Goal: Transaction & Acquisition: Purchase product/service

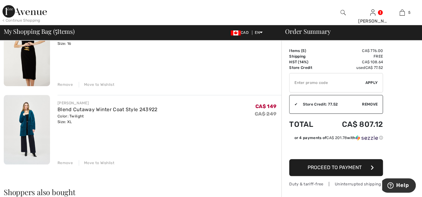
scroll to position [313, 0]
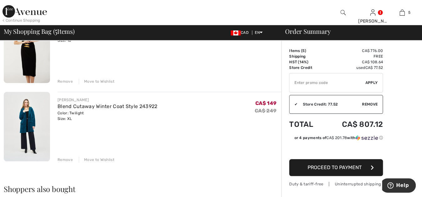
drag, startPoint x: 56, startPoint y: 99, endPoint x: 152, endPoint y: 110, distance: 96.7
click at [152, 110] on div "JOSEPH RIBKOFF Blend Cutaway Winter Coat Style 243922 Color: Twilight Size: XL …" at bounding box center [166, 127] width 232 height 71
copy div "JOSEPH RIBKOFF Blend Cutaway Winter Coat Style 243922 Color: Twilight"
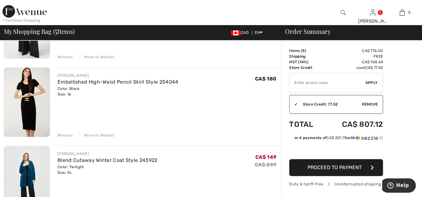
scroll to position [255, 0]
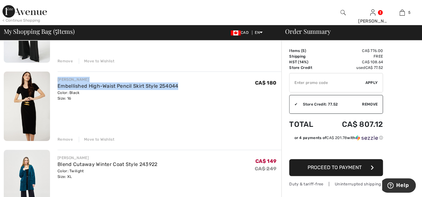
drag, startPoint x: 57, startPoint y: 79, endPoint x: 183, endPoint y: 84, distance: 126.5
click at [183, 84] on div "FRANK LYMAN Embellished High-Waist Pencil Skirt Style 254044 Color: Black Size:…" at bounding box center [166, 106] width 232 height 71
copy div "FRANK LYMAN Embellished High-Waist Pencil Skirt Style 254044"
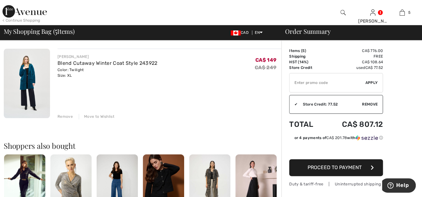
scroll to position [359, 0]
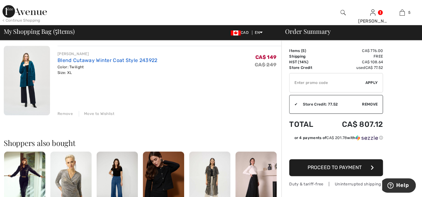
click at [104, 59] on link "Blend Cutaway Winter Coat Style 243922" at bounding box center [108, 60] width 100 height 6
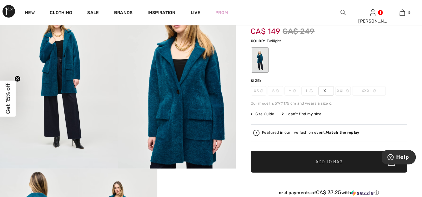
click at [332, 131] on strong "Watch the replay" at bounding box center [342, 132] width 33 height 4
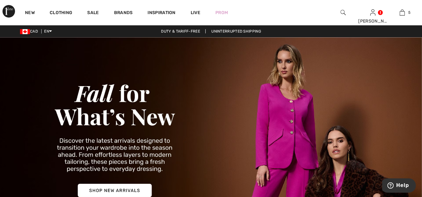
click at [343, 12] on img at bounding box center [343, 13] width 5 height 8
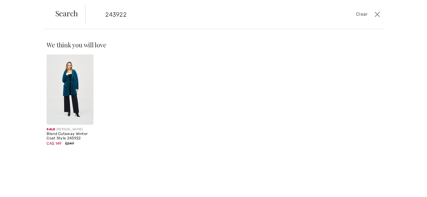
type input "243922"
click at [74, 94] on img at bounding box center [70, 89] width 47 height 70
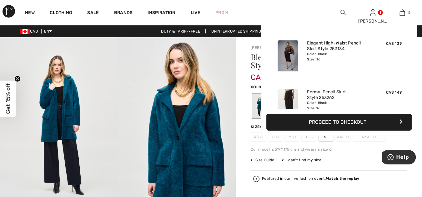
click at [403, 12] on img at bounding box center [402, 13] width 5 height 8
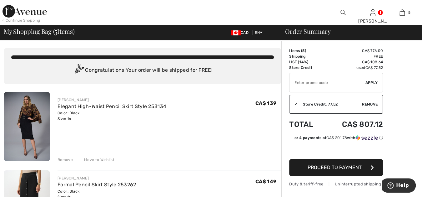
click at [28, 19] on div "< Continue Shopping" at bounding box center [22, 21] width 38 height 6
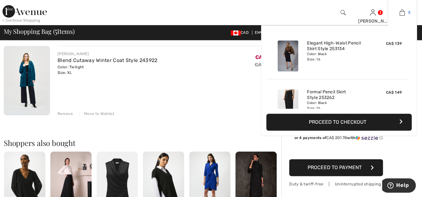
click at [403, 12] on img at bounding box center [402, 13] width 5 height 8
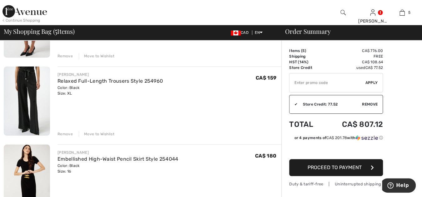
scroll to position [174, 0]
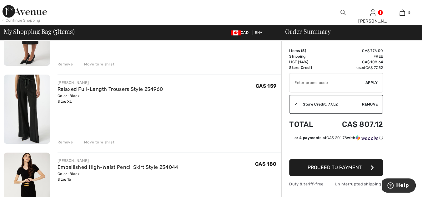
click at [32, 20] on div "< Continue Shopping" at bounding box center [22, 21] width 38 height 6
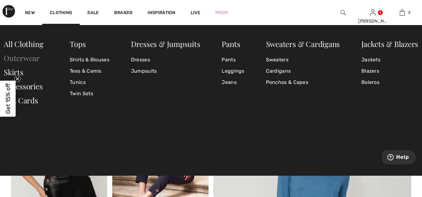
click at [14, 57] on link "Outerwear" at bounding box center [22, 58] width 36 height 10
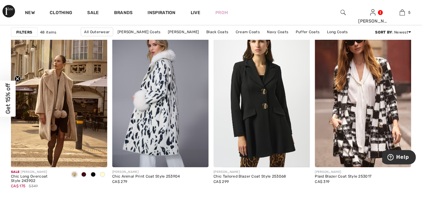
scroll to position [1043, 0]
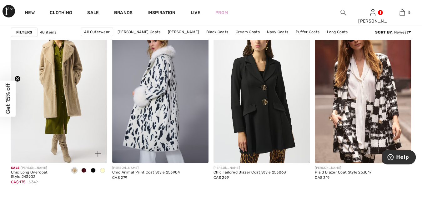
click at [53, 111] on img at bounding box center [59, 90] width 96 height 145
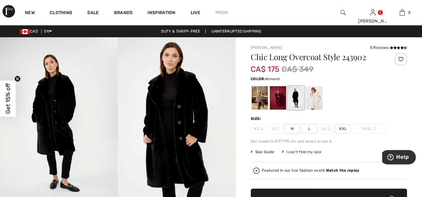
click at [258, 96] on div at bounding box center [260, 97] width 16 height 23
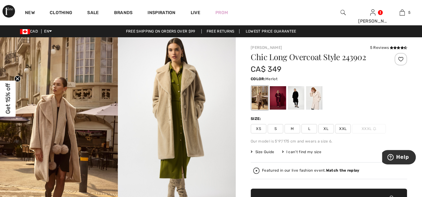
click at [278, 94] on div at bounding box center [278, 97] width 16 height 23
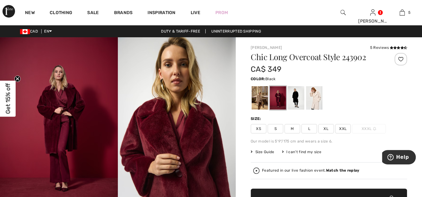
click at [298, 92] on div at bounding box center [296, 97] width 16 height 23
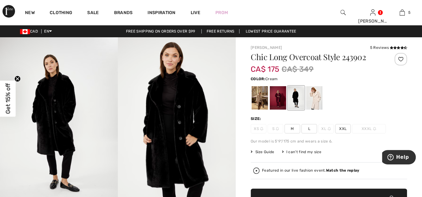
click at [318, 94] on div at bounding box center [314, 97] width 16 height 23
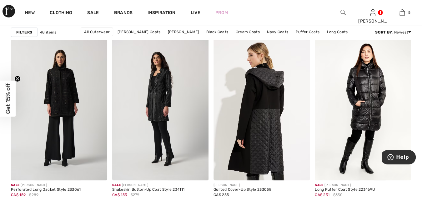
scroll to position [2422, 0]
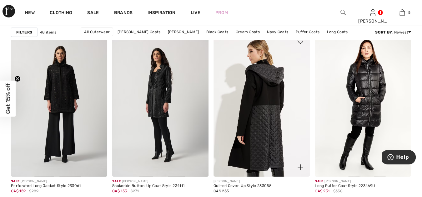
click at [251, 139] on img at bounding box center [262, 104] width 96 height 145
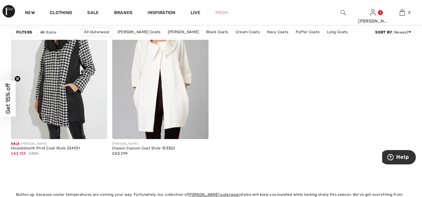
scroll to position [2596, 0]
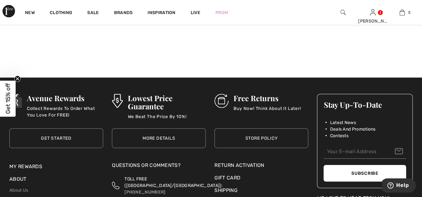
scroll to position [834, 0]
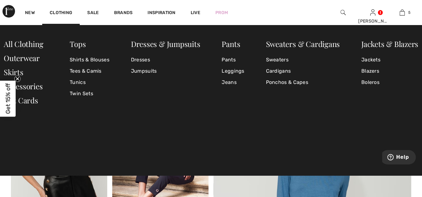
click at [342, 11] on img at bounding box center [343, 13] width 5 height 8
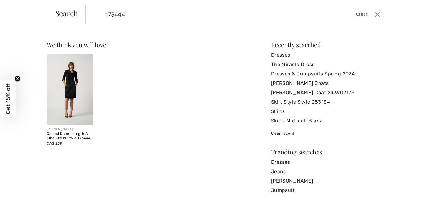
type input "173444"
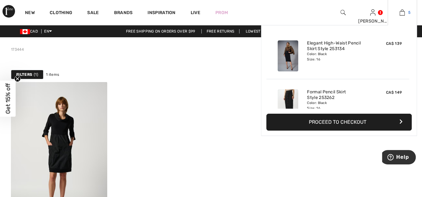
click at [402, 12] on img at bounding box center [402, 13] width 5 height 8
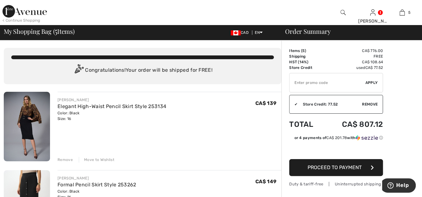
click at [34, 19] on div "< Continue Shopping" at bounding box center [22, 21] width 38 height 6
